Goal: Obtain resource: Download file/media

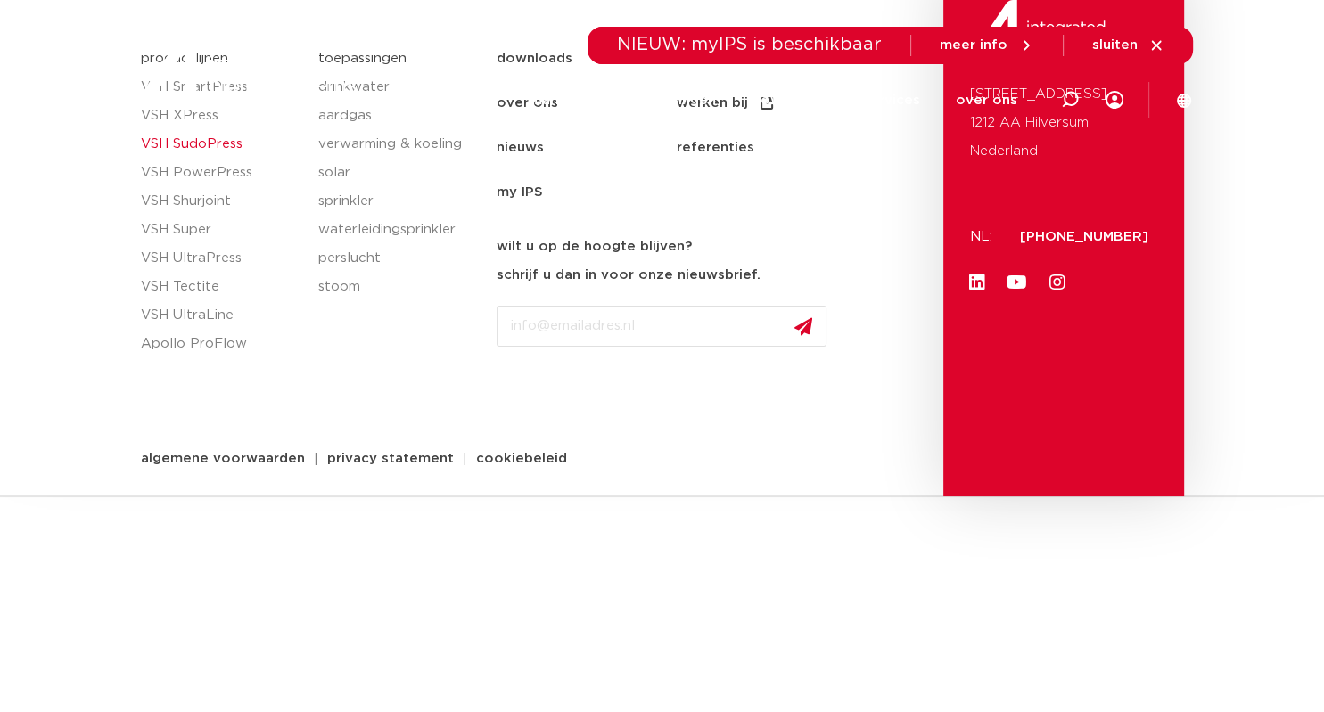
click at [208, 144] on link "VSH SudoPress" at bounding box center [221, 144] width 160 height 29
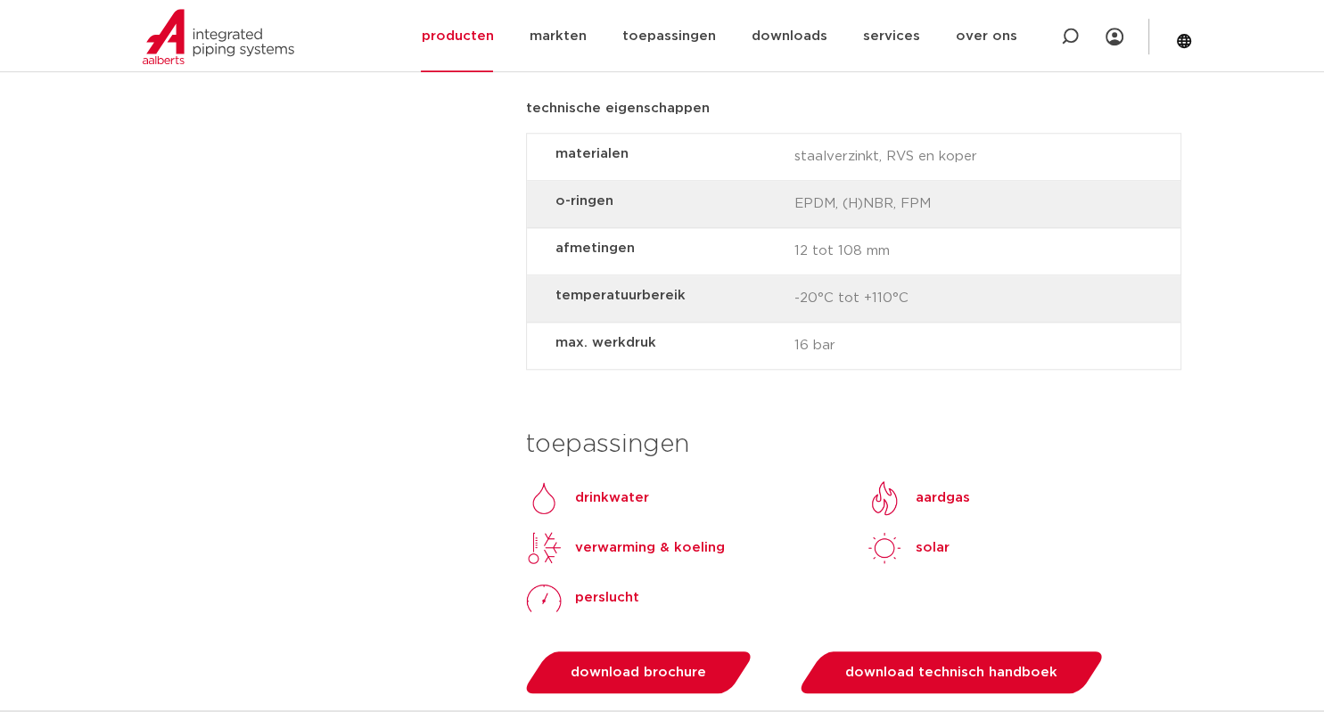
scroll to position [1506, 0]
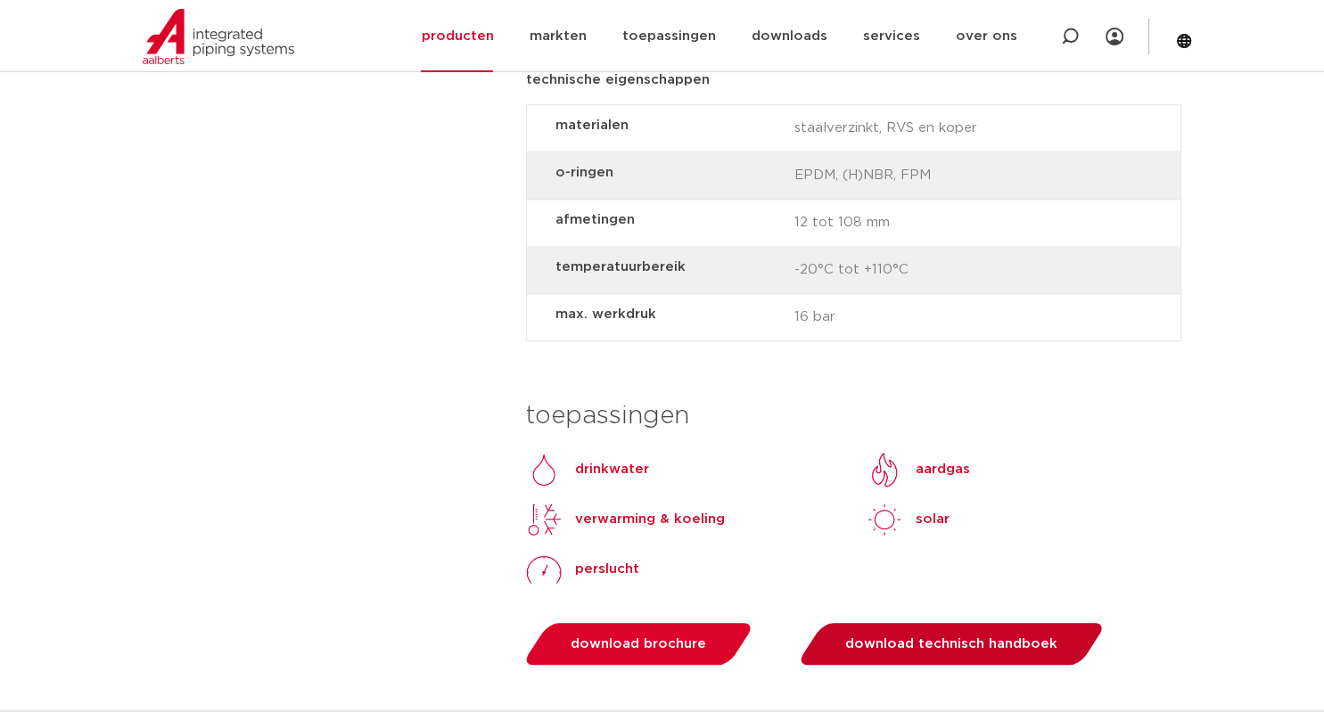
click at [952, 640] on span "download technisch handboek" at bounding box center [951, 644] width 212 height 13
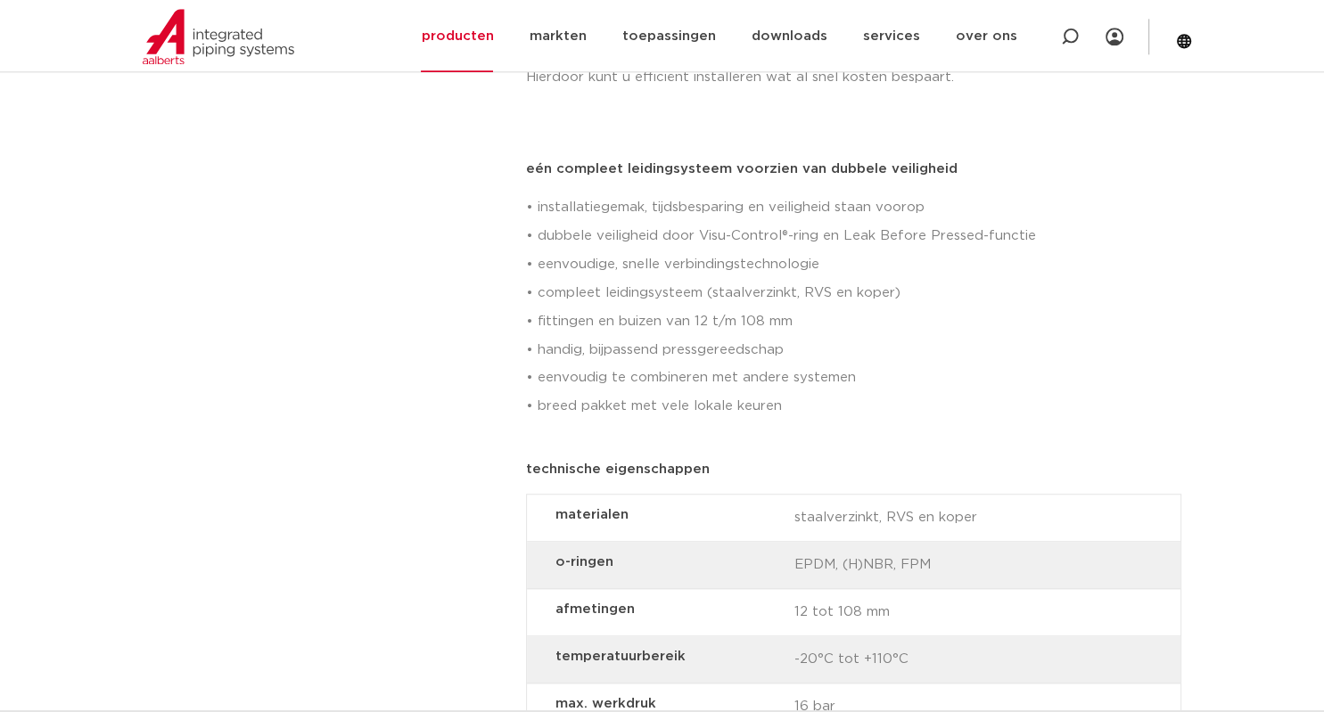
scroll to position [942, 0]
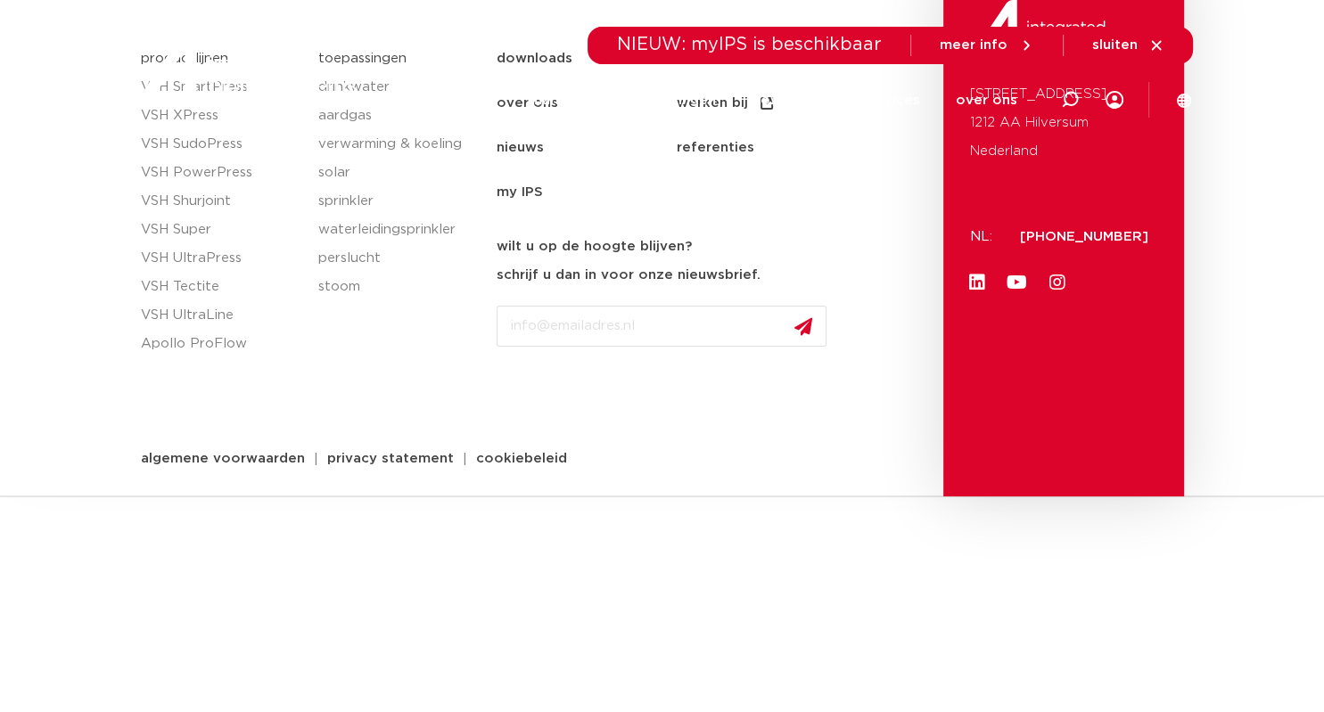
click at [196, 114] on div at bounding box center [248, 68] width 233 height 136
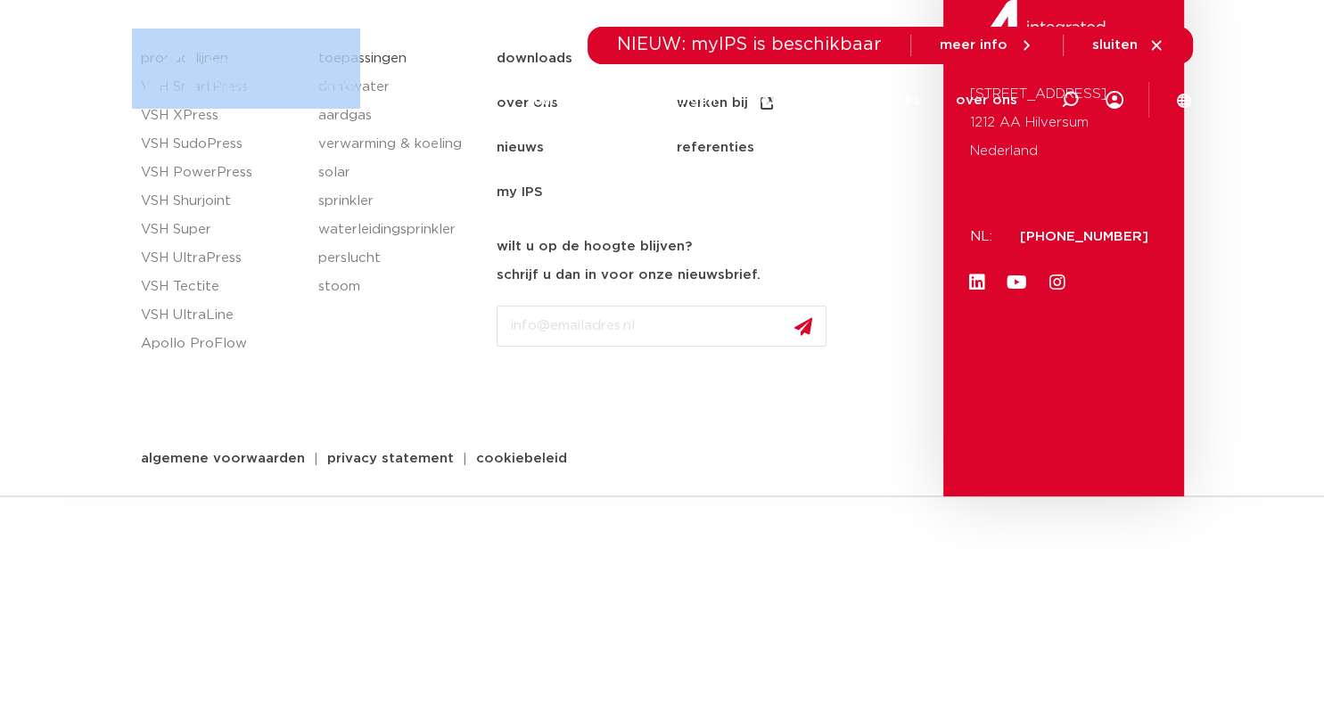
click at [196, 113] on div at bounding box center [248, 68] width 233 height 136
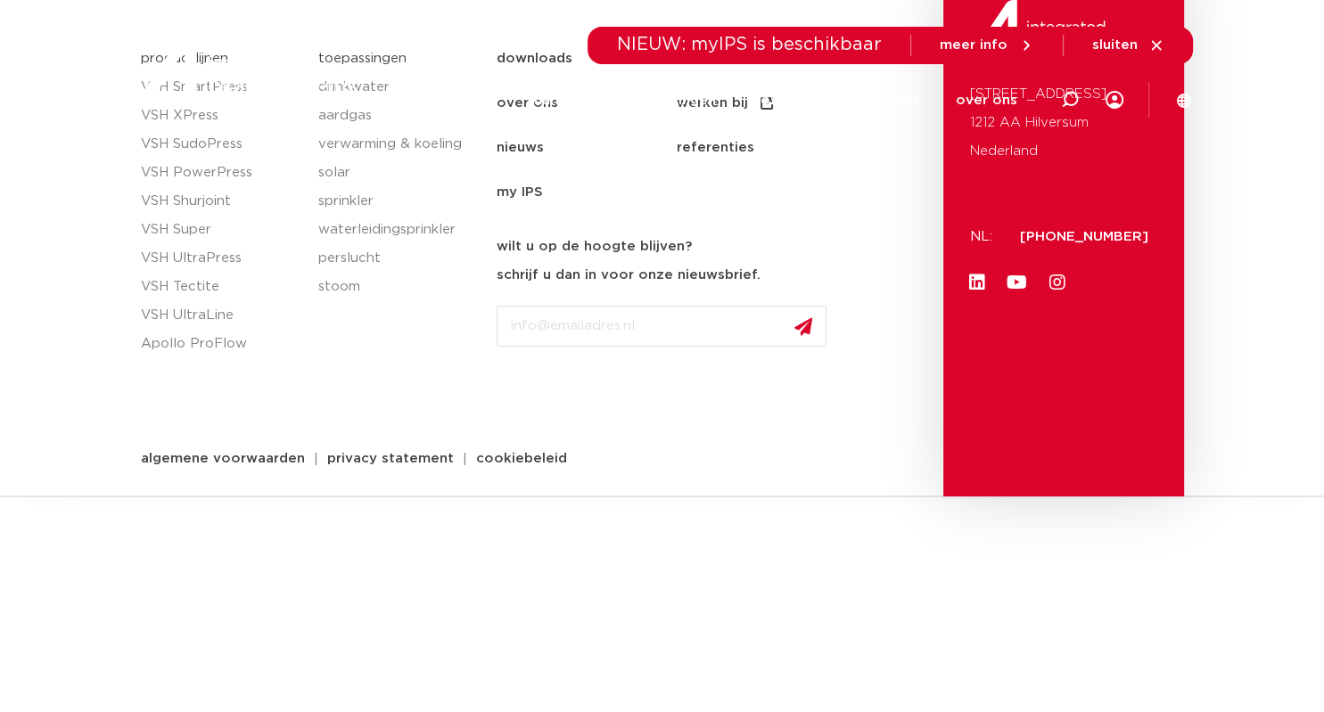
click at [198, 114] on div at bounding box center [248, 68] width 233 height 136
click at [560, 59] on div "NIEUW: myIPS is beschikbaar meer info sluiten" at bounding box center [662, 45] width 1061 height 37
click at [180, 118] on div at bounding box center [248, 68] width 233 height 136
click at [505, 60] on div "NIEUW: myIPS is beschikbaar meer info sluiten" at bounding box center [662, 45] width 1061 height 37
click at [1157, 45] on icon at bounding box center [1156, 45] width 16 height 16
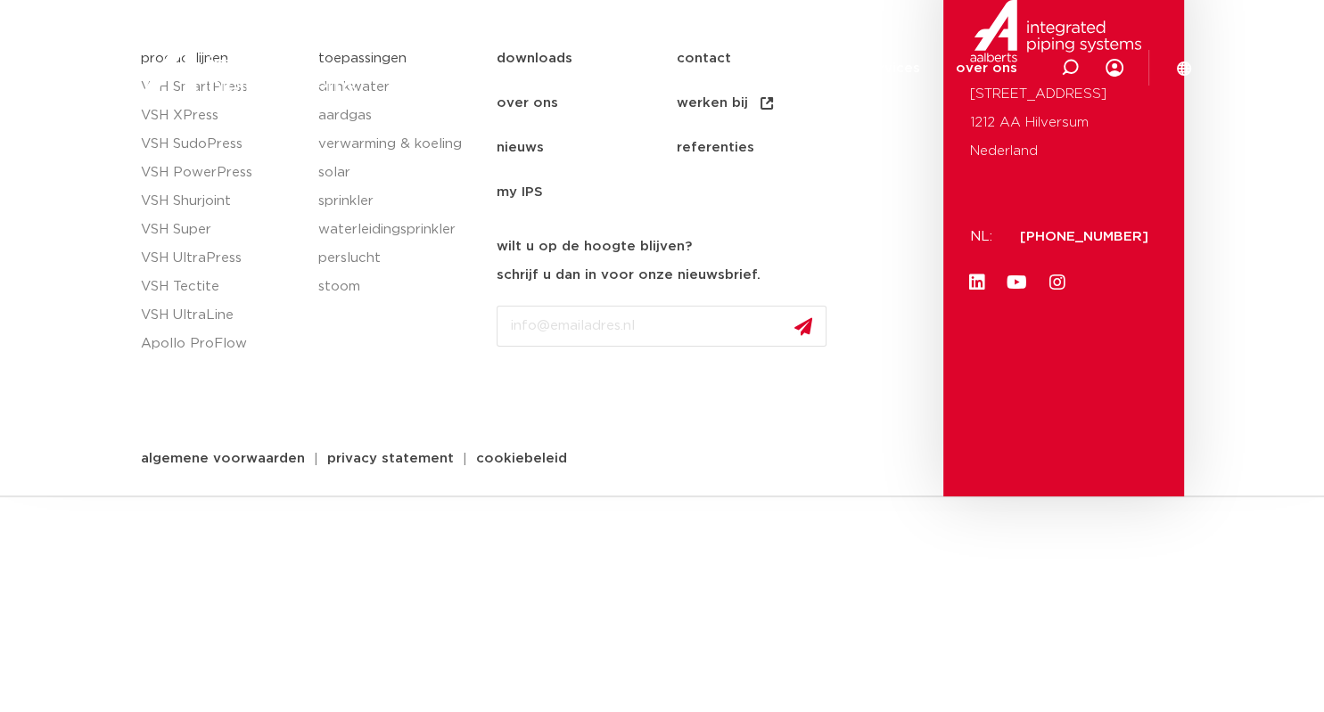
click at [182, 89] on img at bounding box center [246, 69] width 228 height 80
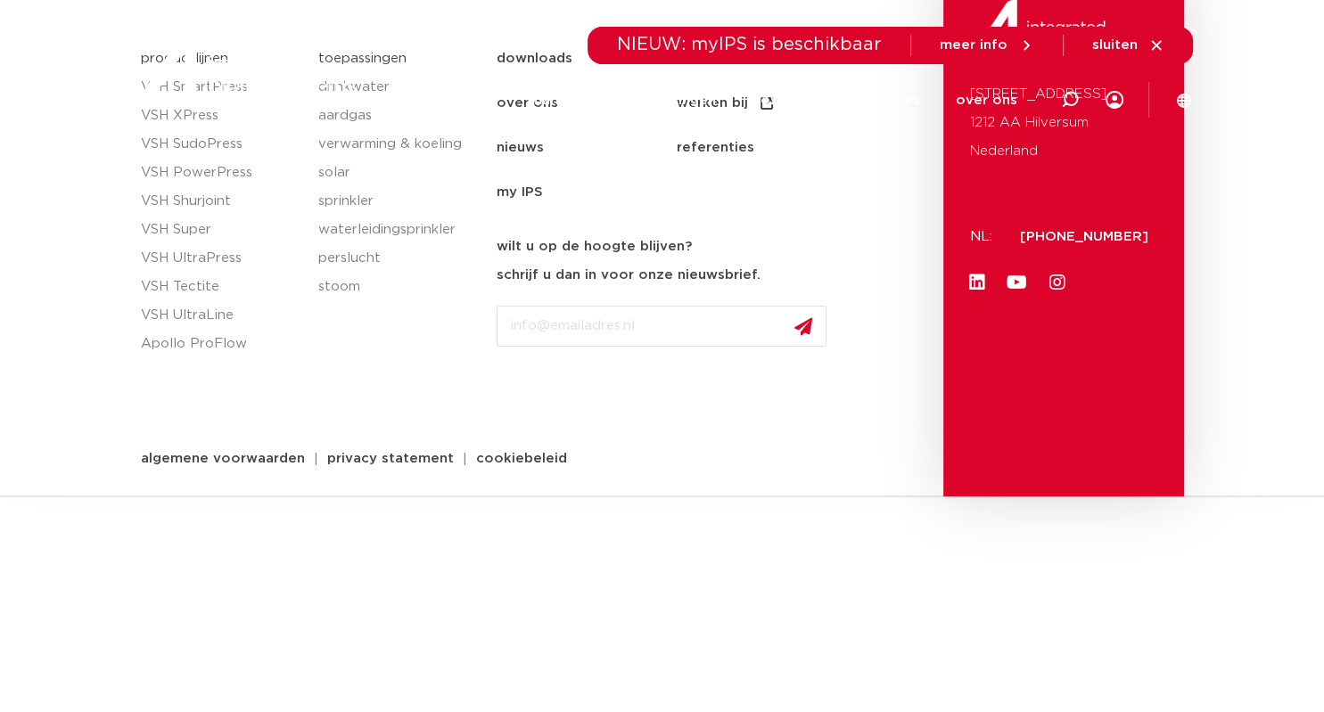
click at [177, 116] on div at bounding box center [248, 68] width 233 height 136
click at [153, 116] on div at bounding box center [248, 68] width 233 height 136
click at [147, 117] on div at bounding box center [248, 68] width 233 height 136
click at [141, 117] on div at bounding box center [248, 68] width 233 height 136
click at [185, 116] on div at bounding box center [248, 68] width 233 height 136
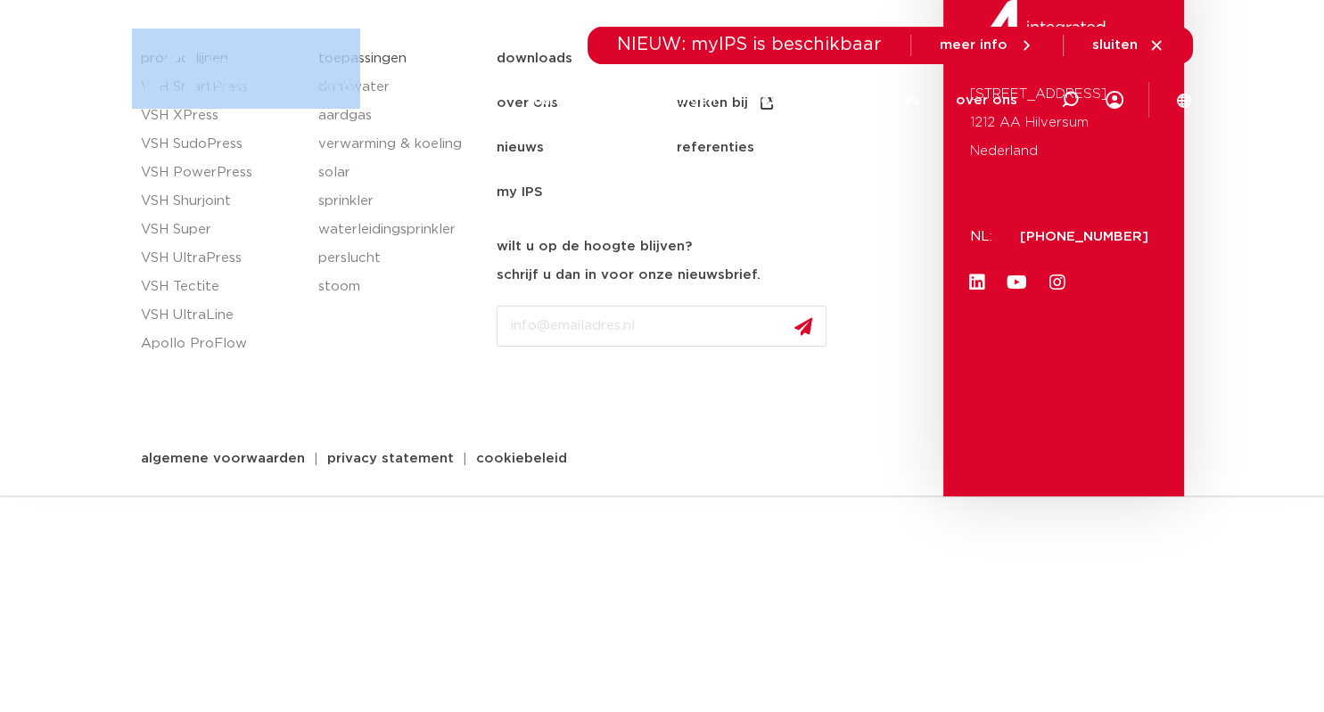
click at [185, 116] on div at bounding box center [248, 68] width 233 height 136
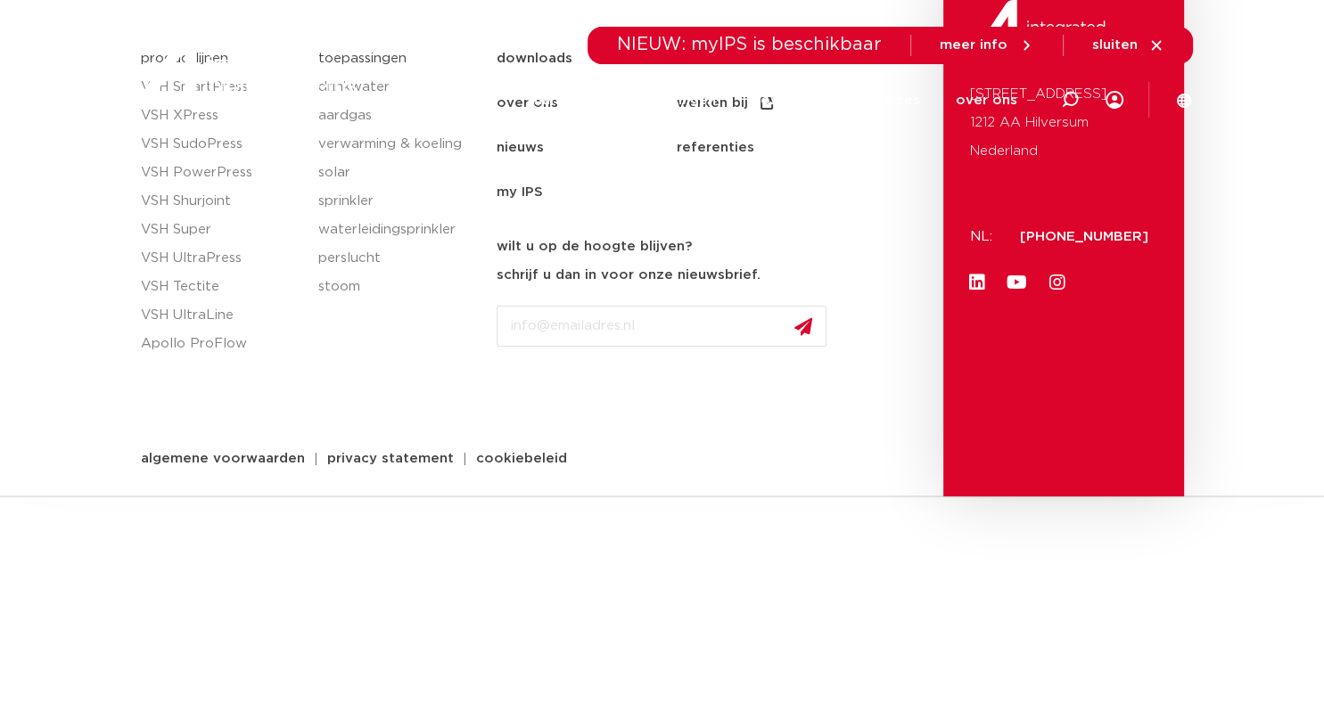
click at [872, 268] on div "downloads contact over ons werken bij nieuws referenties my IPS downloads conta…" at bounding box center [716, 266] width 456 height 461
click at [191, 176] on link "VSH PowerPress" at bounding box center [221, 173] width 160 height 29
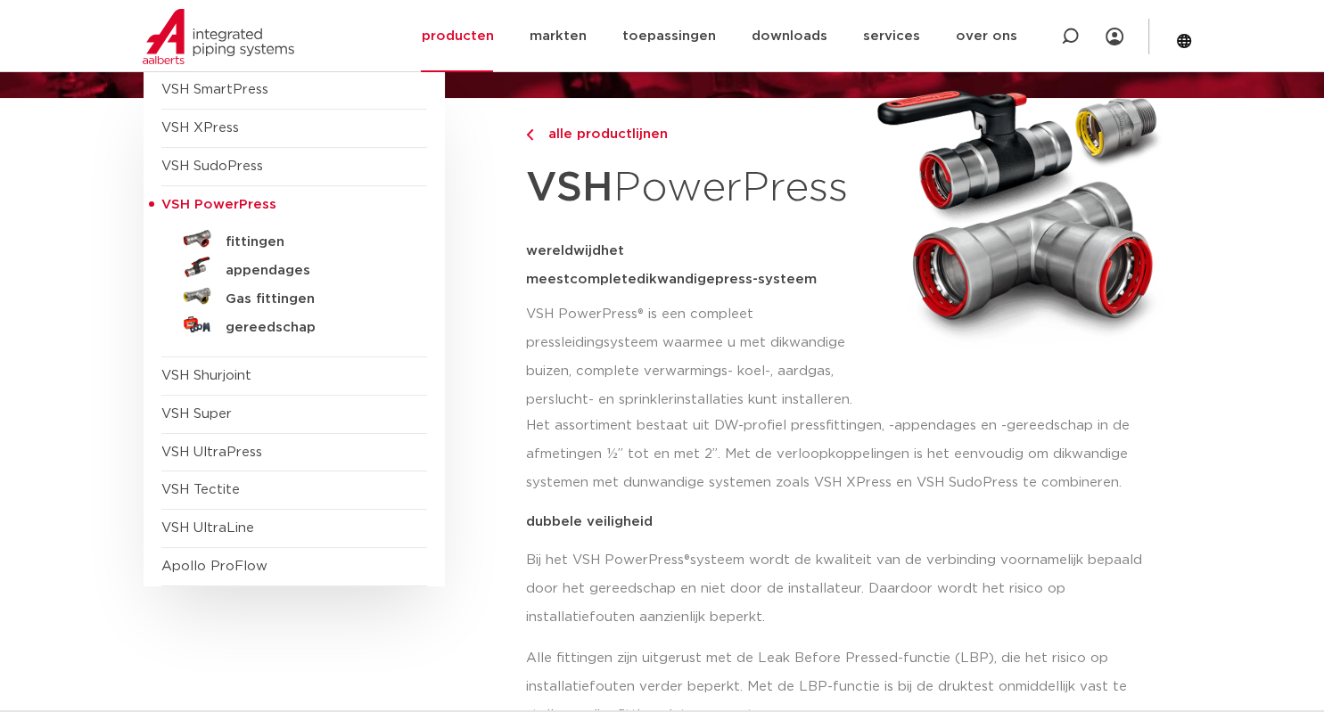
scroll to position [94, 0]
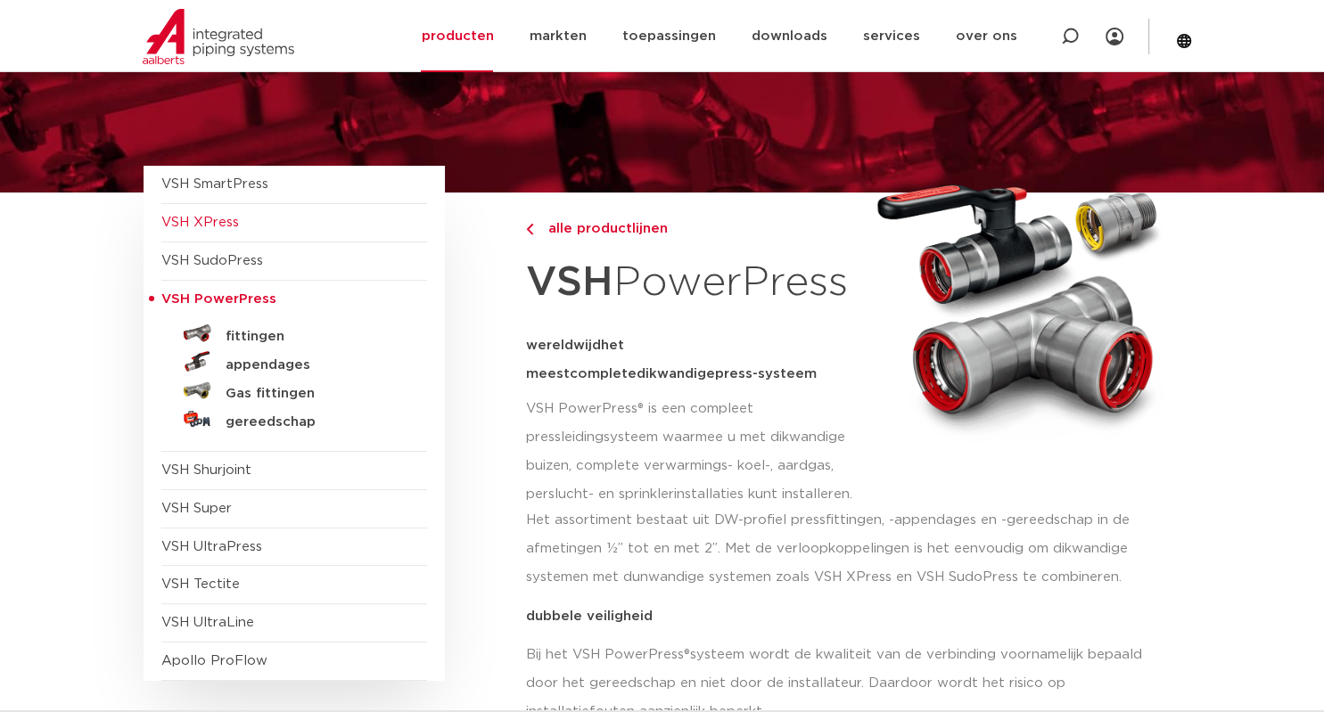
click at [203, 226] on span "VSH XPress" at bounding box center [200, 222] width 78 height 13
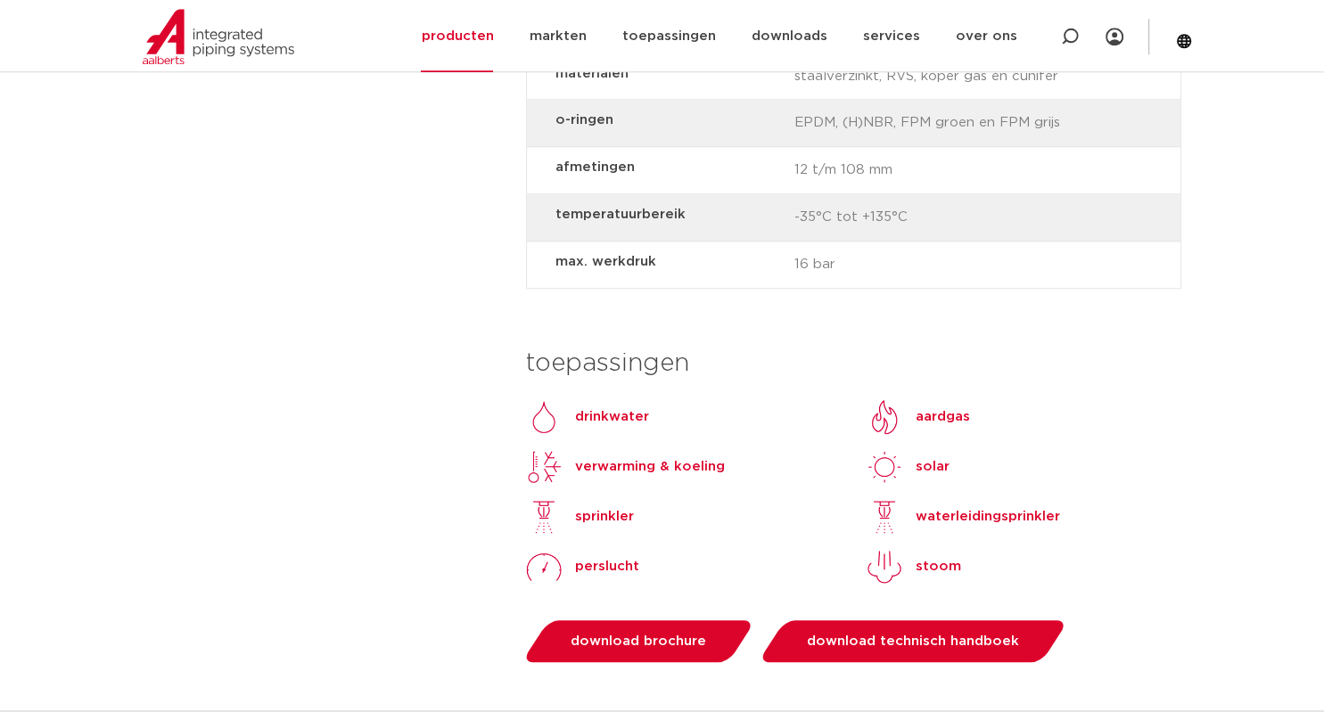
scroll to position [1506, 0]
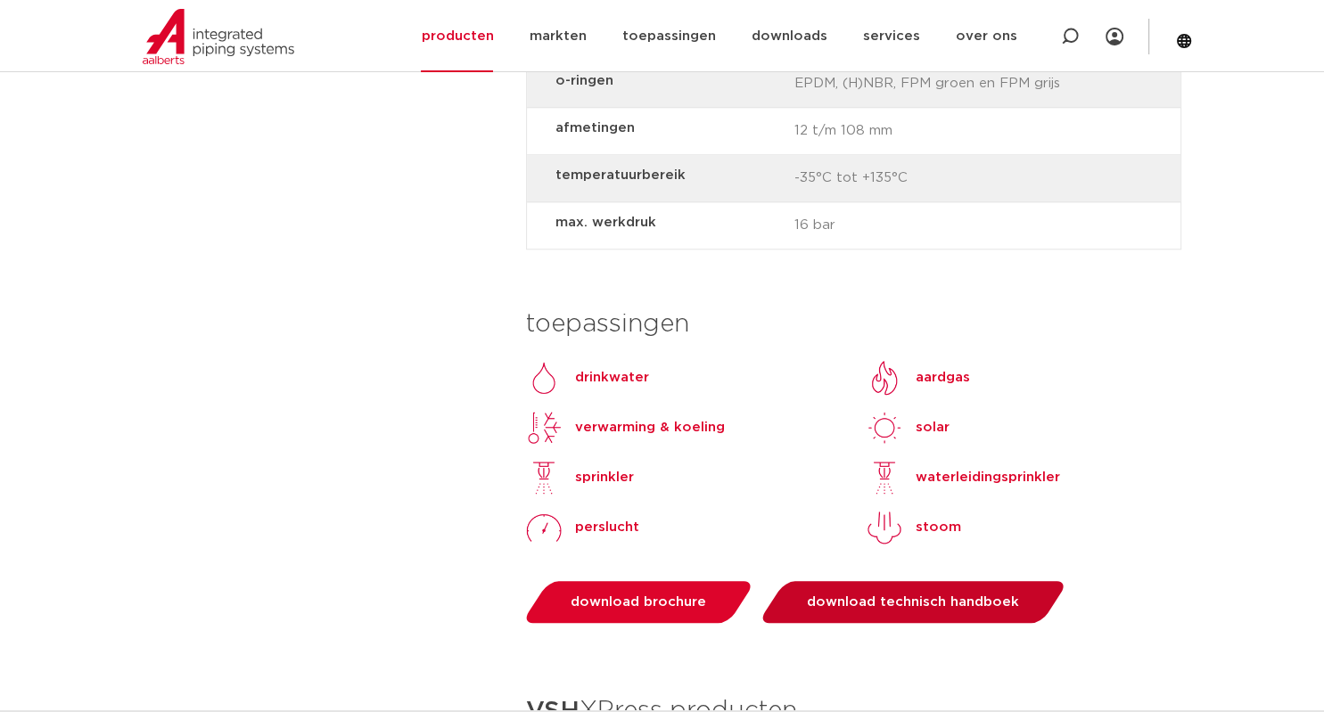
click at [890, 596] on span "download technisch handboek" at bounding box center [913, 602] width 212 height 13
